Goal: Task Accomplishment & Management: Manage account settings

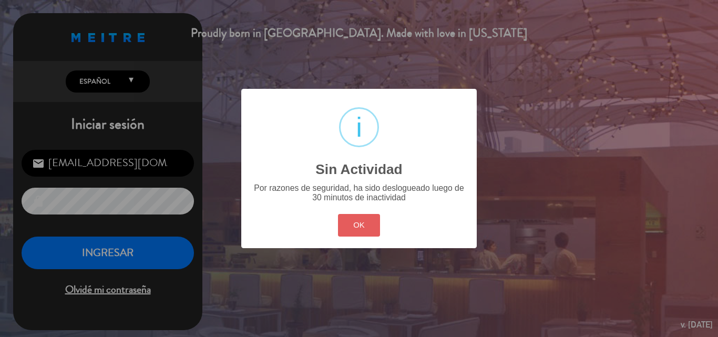
click at [362, 233] on button "OK" at bounding box center [359, 225] width 43 height 23
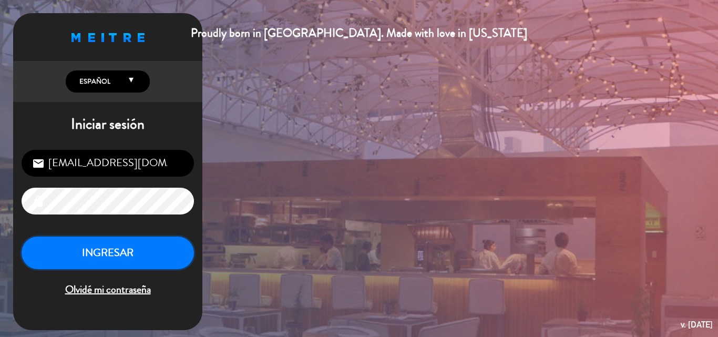
click at [139, 249] on button "INGRESAR" at bounding box center [108, 253] width 173 height 33
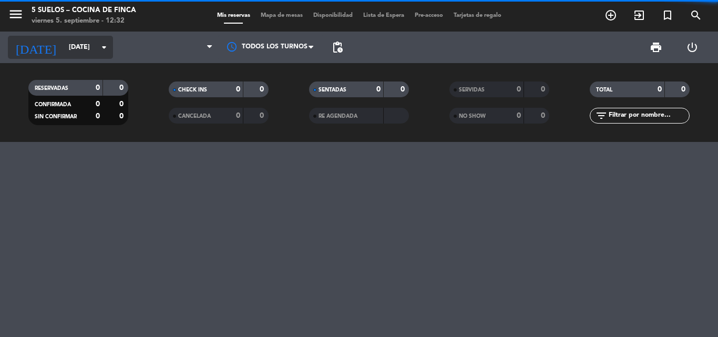
click at [64, 55] on input "[DATE]" at bounding box center [108, 47] width 89 height 18
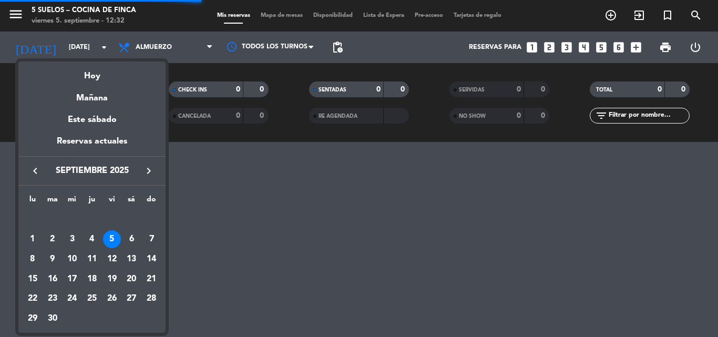
click at [142, 174] on button "keyboard_arrow_right" at bounding box center [148, 171] width 19 height 14
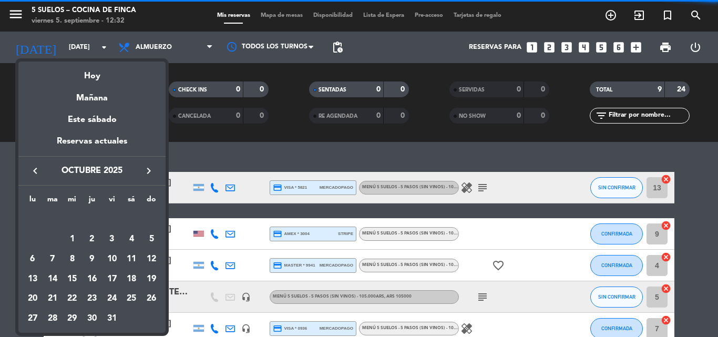
click at [39, 173] on icon "keyboard_arrow_left" at bounding box center [35, 171] width 13 height 13
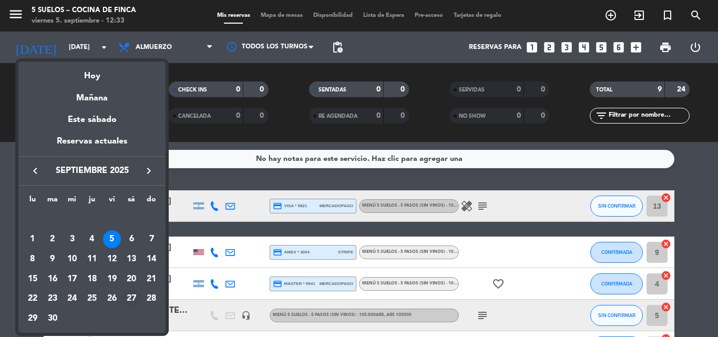
click at [132, 299] on div "27" at bounding box center [132, 299] width 18 height 18
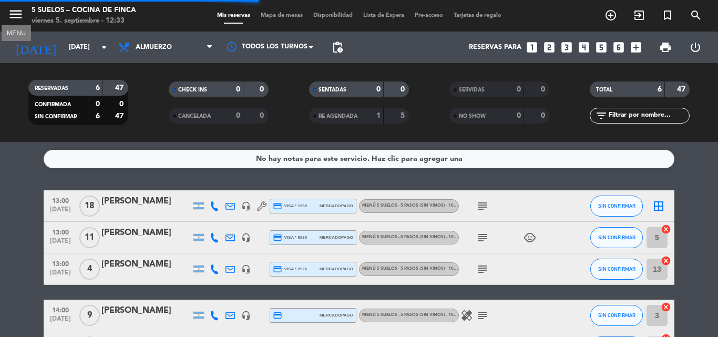
click at [21, 12] on icon "menu" at bounding box center [16, 14] width 16 height 16
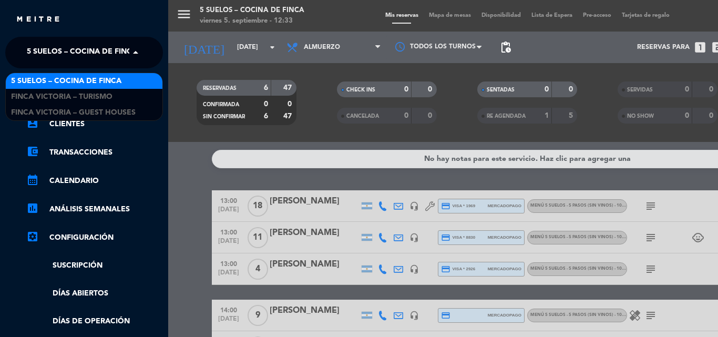
click at [95, 52] on span "5 SUELOS – COCINA DE FINCA" at bounding box center [82, 53] width 110 height 22
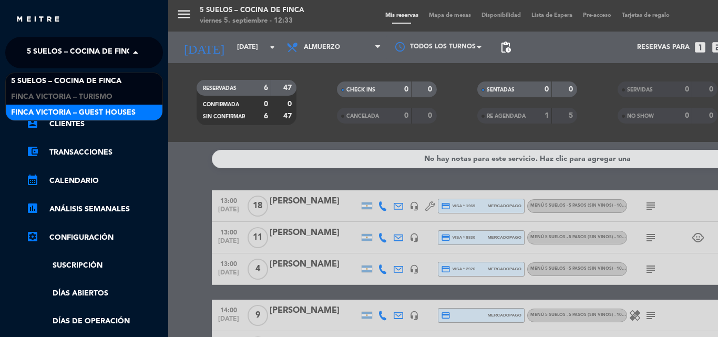
click at [90, 108] on span "FINCA VICTORIA – GUEST HOUSES" at bounding box center [73, 113] width 125 height 12
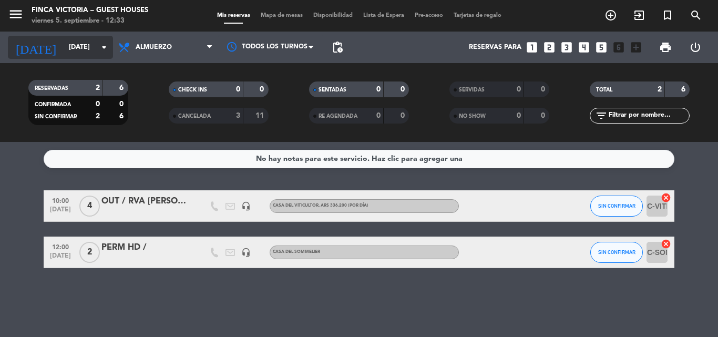
click at [89, 46] on input "[DATE]" at bounding box center [108, 47] width 89 height 18
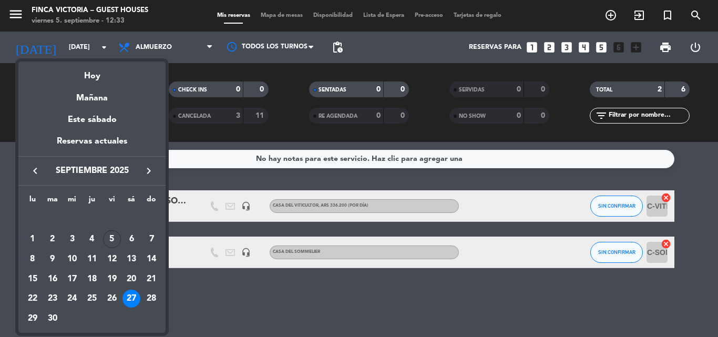
click at [153, 295] on div "28" at bounding box center [152, 299] width 18 height 18
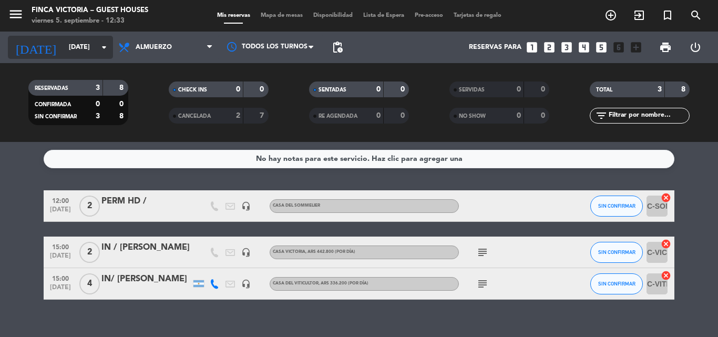
click at [82, 46] on input "[DATE]" at bounding box center [108, 47] width 89 height 18
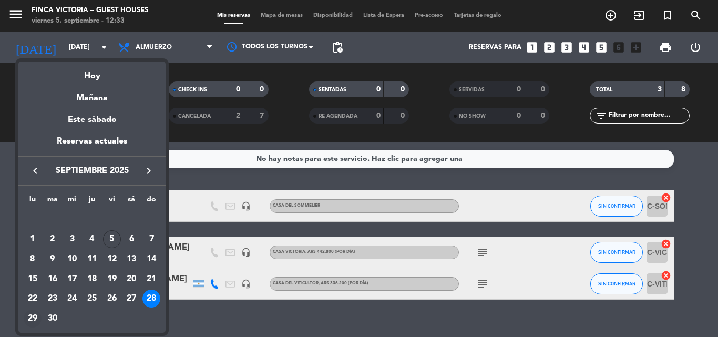
click at [29, 317] on div "29" at bounding box center [33, 319] width 18 height 18
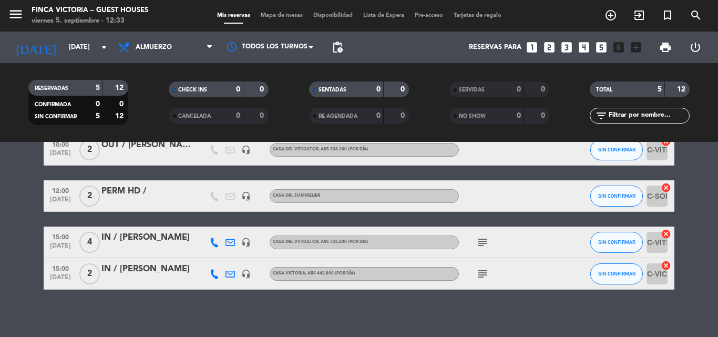
scroll to position [87, 0]
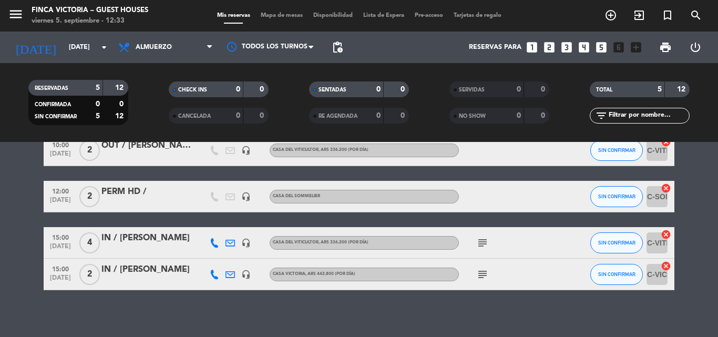
click at [246, 242] on icon "headset_mic" at bounding box center [245, 242] width 9 height 9
click at [245, 282] on div "headset_mic" at bounding box center [246, 274] width 16 height 31
click at [245, 272] on icon "headset_mic" at bounding box center [245, 274] width 9 height 9
click at [49, 247] on span "[DATE]" at bounding box center [60, 249] width 26 height 12
click at [61, 279] on span "[DATE]" at bounding box center [60, 281] width 26 height 12
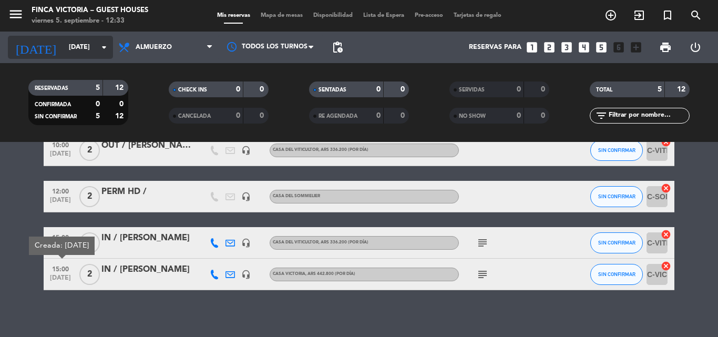
click at [64, 53] on input "[DATE]" at bounding box center [108, 47] width 89 height 18
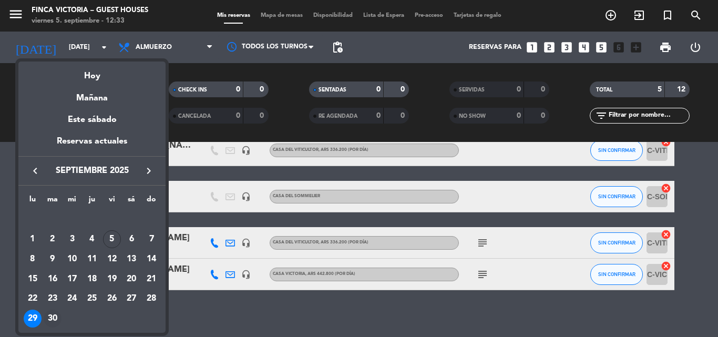
click at [50, 325] on div "30" at bounding box center [53, 319] width 18 height 18
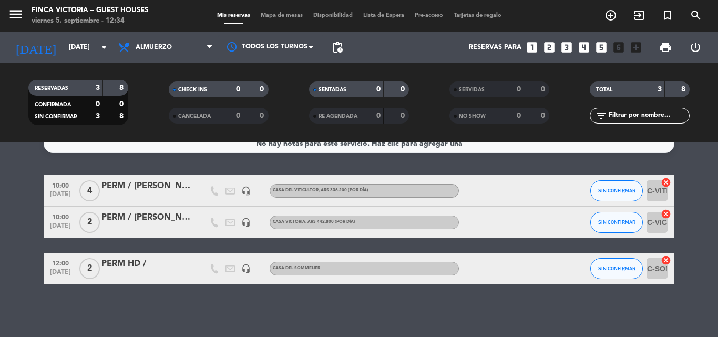
scroll to position [0, 0]
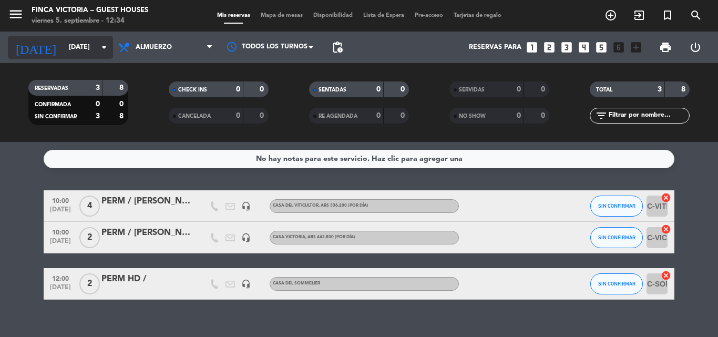
click at [64, 52] on input "[DATE]" at bounding box center [108, 47] width 89 height 18
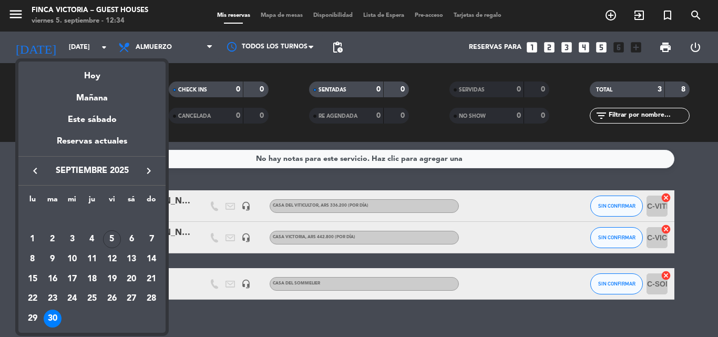
click at [150, 165] on icon "keyboard_arrow_right" at bounding box center [149, 171] width 13 height 13
click at [72, 241] on div "1" at bounding box center [72, 239] width 18 height 18
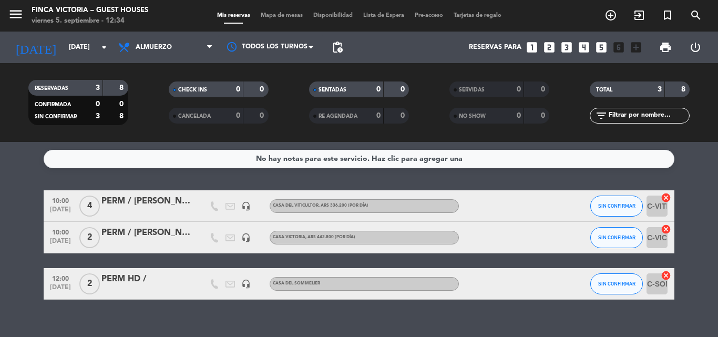
type input "[DATE]"
click at [64, 53] on input "[DATE]" at bounding box center [108, 47] width 89 height 18
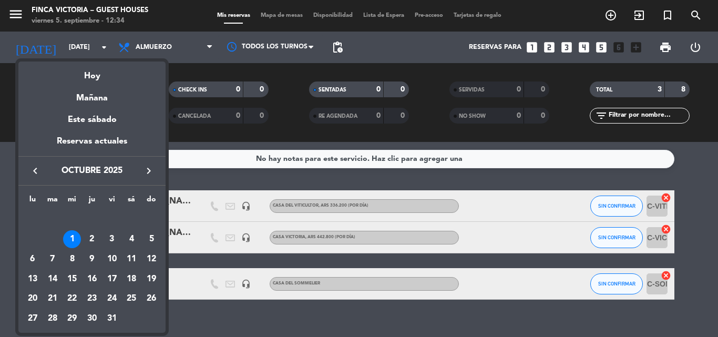
click at [17, 10] on div at bounding box center [359, 168] width 718 height 337
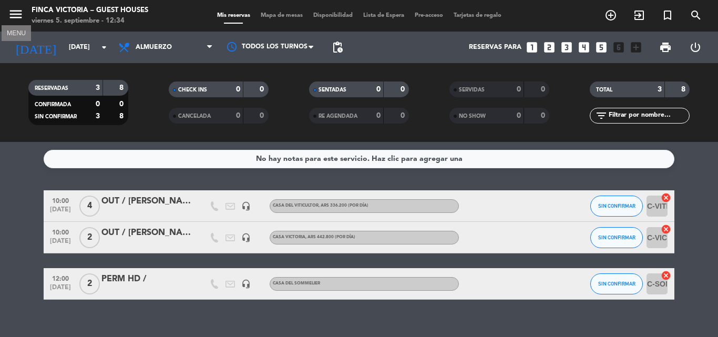
click at [10, 16] on icon "menu" at bounding box center [16, 14] width 16 height 16
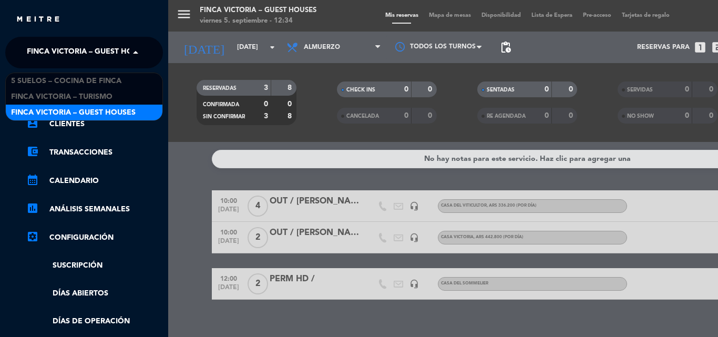
click at [70, 50] on span "FINCA VICTORIA – GUEST HOUSES" at bounding box center [89, 53] width 125 height 22
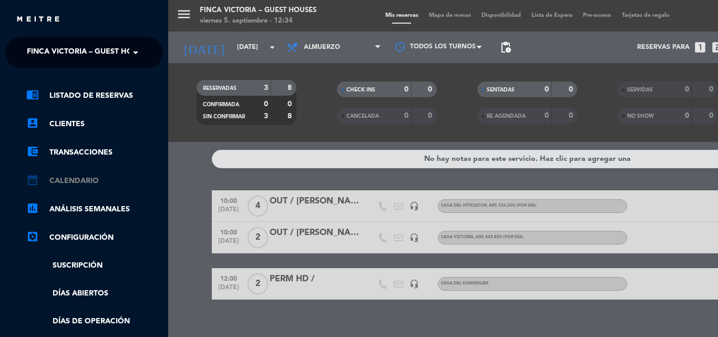
click at [70, 185] on link "calendar_month Calendario" at bounding box center [94, 181] width 137 height 13
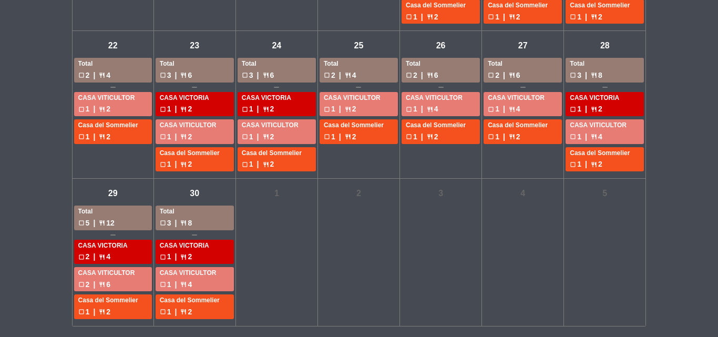
scroll to position [463, 0]
click at [606, 42] on div "dom - 28" at bounding box center [605, 45] width 18 height 18
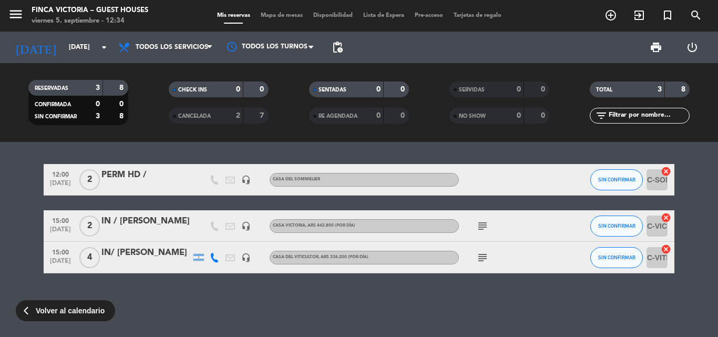
click at [74, 313] on span "Volver al calendario" at bounding box center [70, 311] width 69 height 12
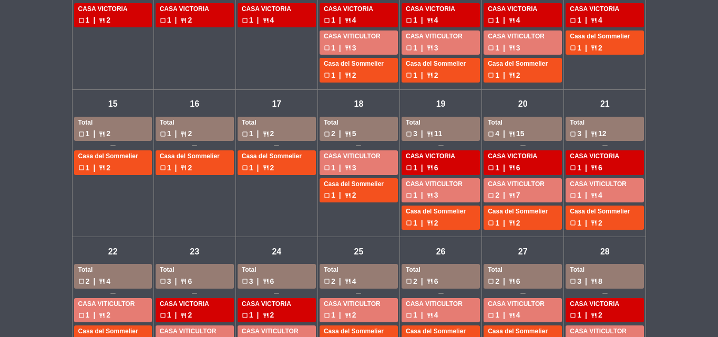
scroll to position [463, 0]
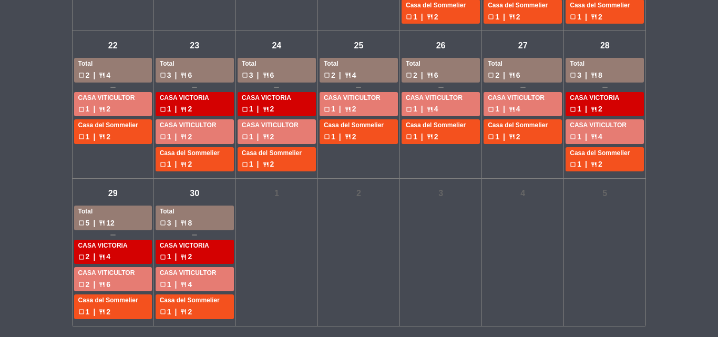
click at [520, 42] on div "sáb - 27" at bounding box center [523, 45] width 18 height 18
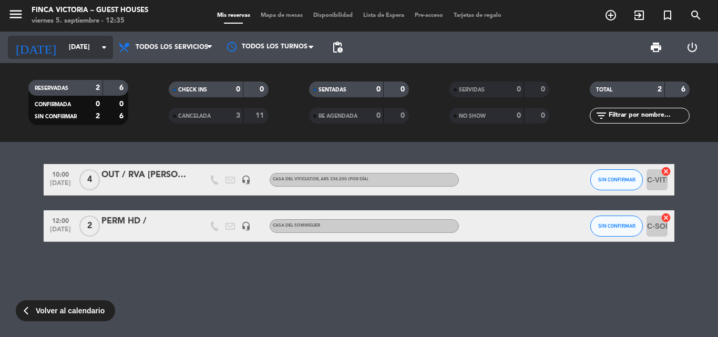
click at [77, 43] on input "[DATE]" at bounding box center [108, 47] width 89 height 18
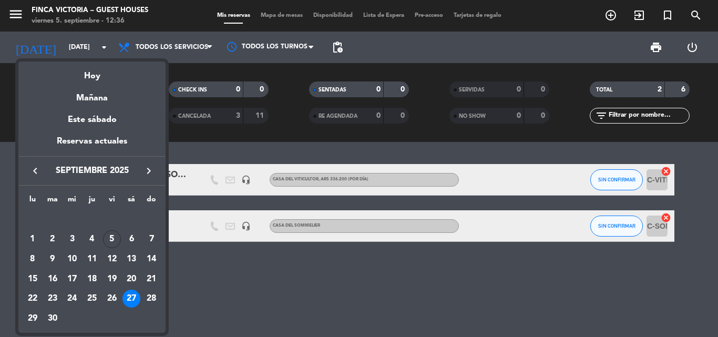
click at [2, 99] on div at bounding box center [359, 168] width 718 height 337
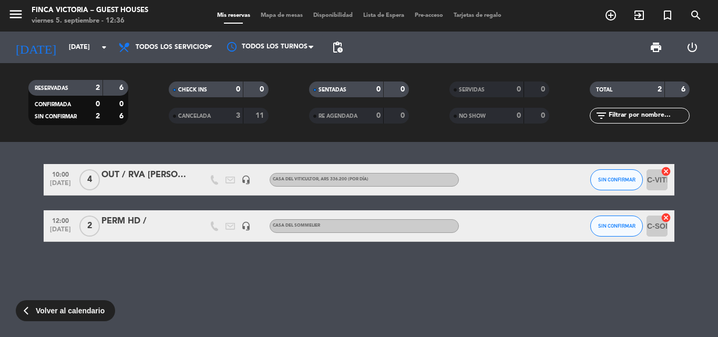
click at [63, 319] on div "arrow_back_ios Volver al calendario" at bounding box center [65, 310] width 99 height 21
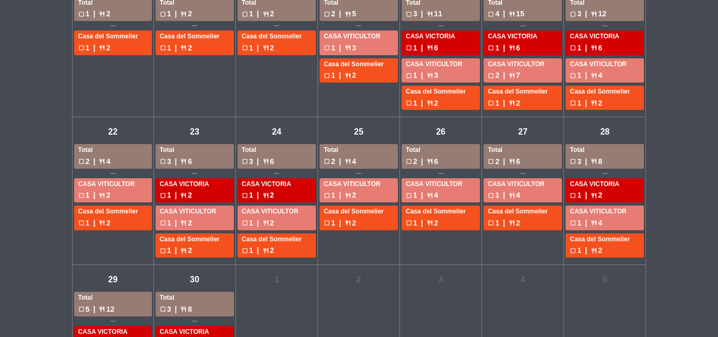
scroll to position [376, 0]
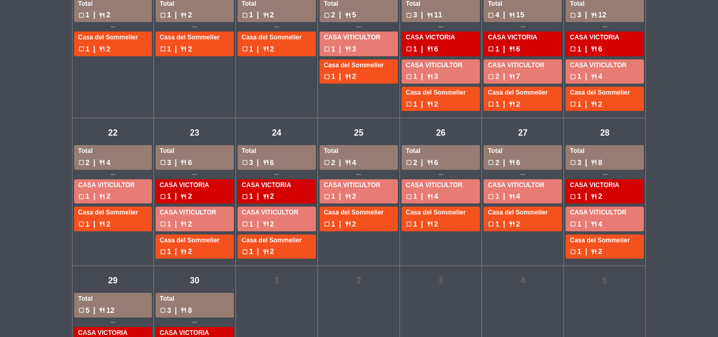
click at [277, 133] on div "mié - 24" at bounding box center [277, 133] width 18 height 18
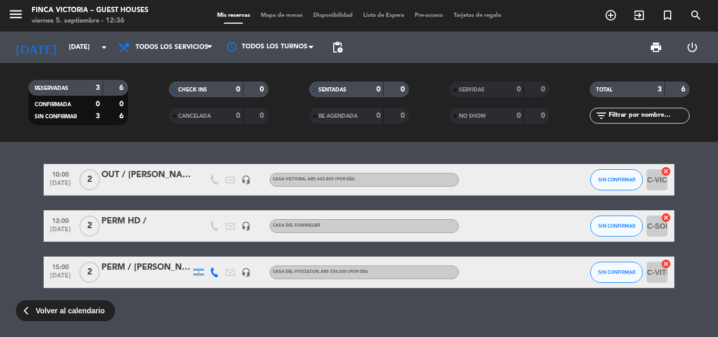
click at [74, 302] on div "arrow_back_ios Volver al calendario" at bounding box center [65, 310] width 99 height 21
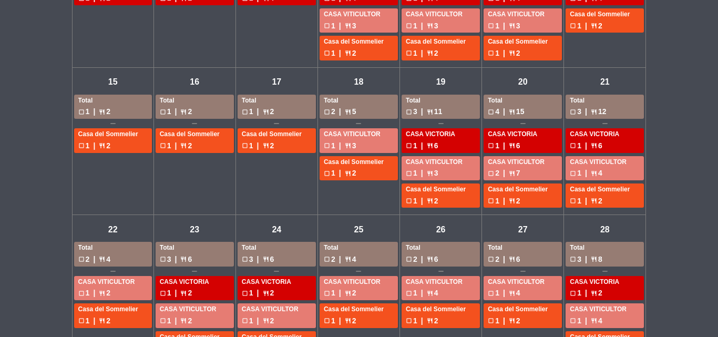
scroll to position [463, 0]
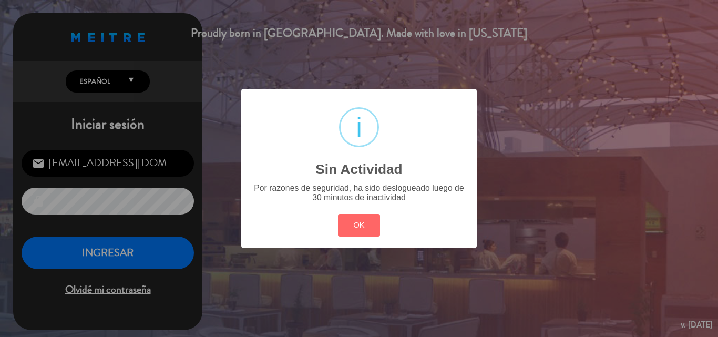
click at [358, 206] on div "? ! i Sin Actividad × Por razones de seguridad, ha sido deslogueado luego de 30…" at bounding box center [359, 168] width 236 height 159
click at [352, 231] on button "OK" at bounding box center [359, 225] width 43 height 23
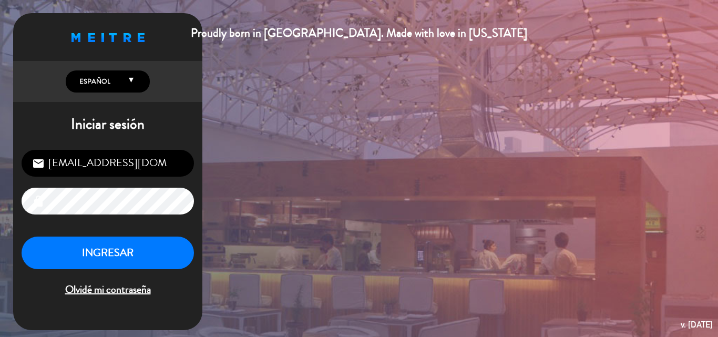
click at [201, 240] on div "Proudly born in [GEOGRAPHIC_DATA]. Made with love in [US_STATE] English Español…" at bounding box center [359, 168] width 718 height 337
click at [120, 267] on button "INGRESAR" at bounding box center [108, 253] width 173 height 33
